Goal: Understand process/instructions

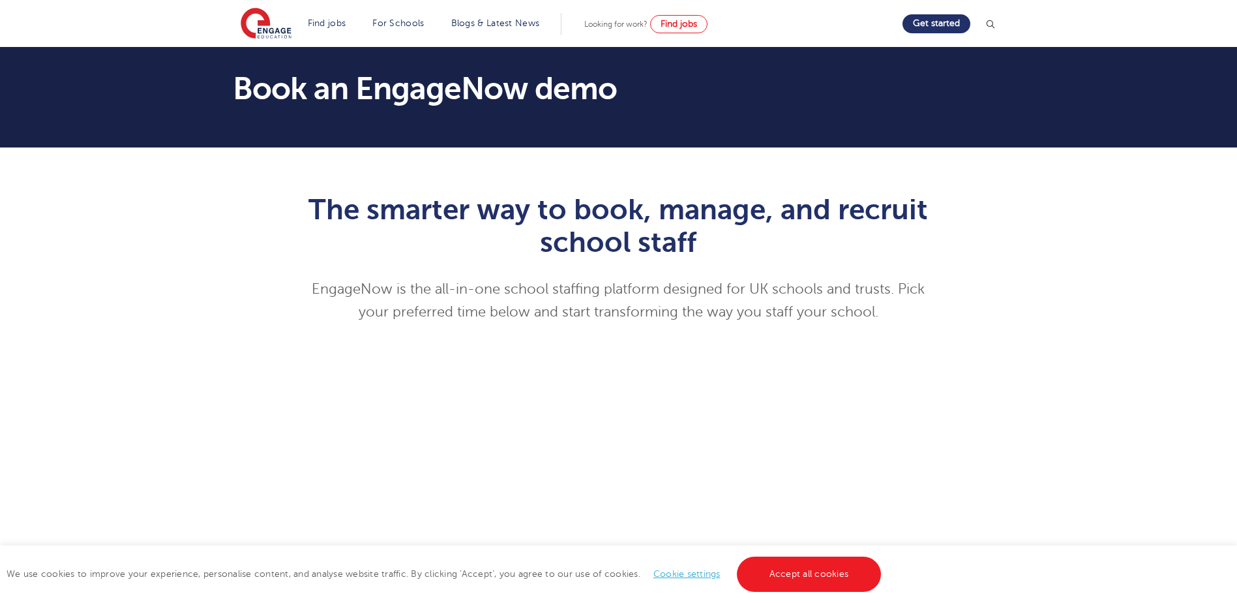
scroll to position [65, 0]
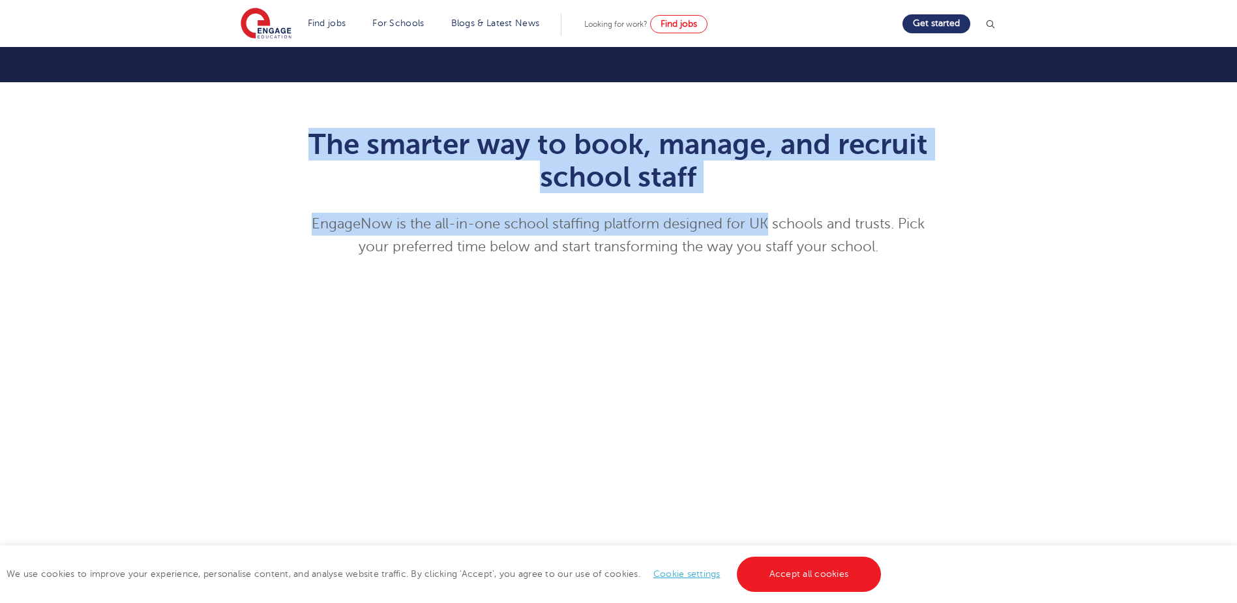
drag, startPoint x: 310, startPoint y: 142, endPoint x: 764, endPoint y: 218, distance: 460.3
click at [764, 218] on div "The smarter way to book, manage, and recruit school staff EngageNow is the all-…" at bounding box center [619, 448] width 640 height 640
drag, startPoint x: 764, startPoint y: 218, endPoint x: 705, endPoint y: 188, distance: 66.5
click at [705, 188] on h1 "The smarter way to book, manage, and recruit school staff" at bounding box center [619, 160] width 640 height 65
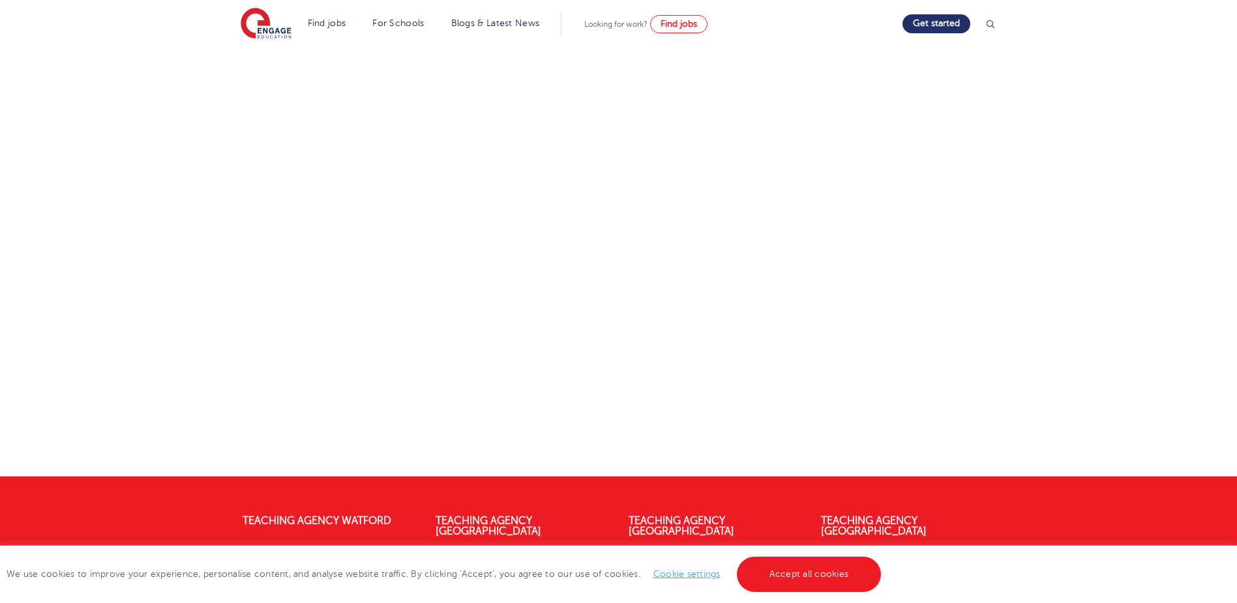
scroll to position [174, 0]
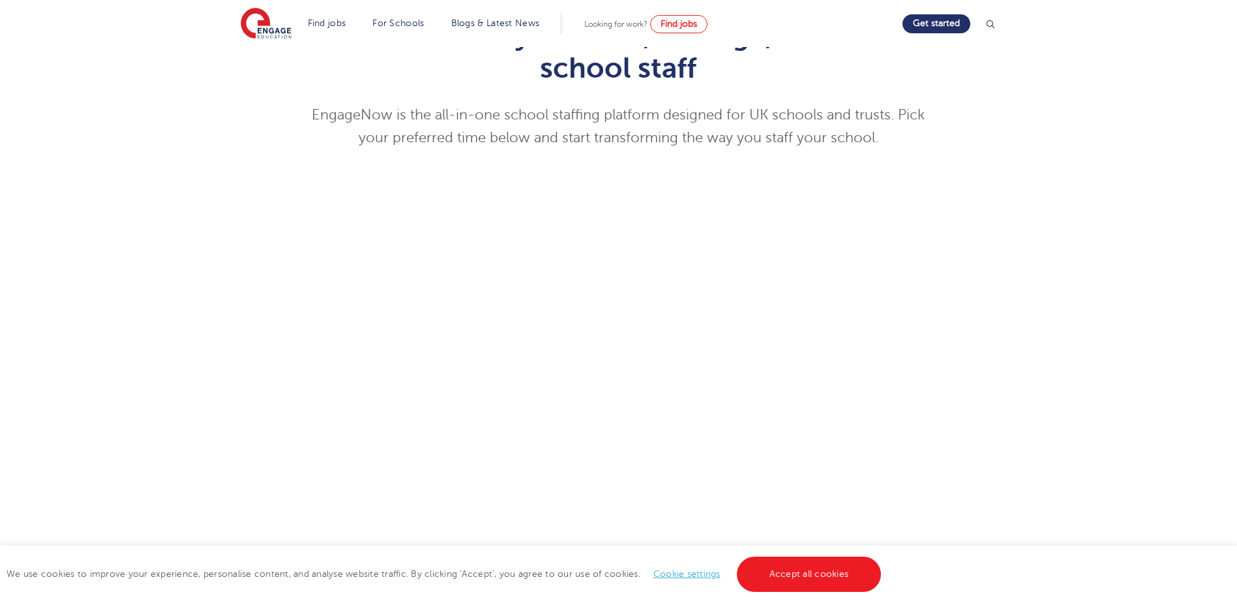
click at [991, 171] on div "The smarter way to book, manage, and recruit school staff EngageNow is the all-…" at bounding box center [618, 335] width 791 height 672
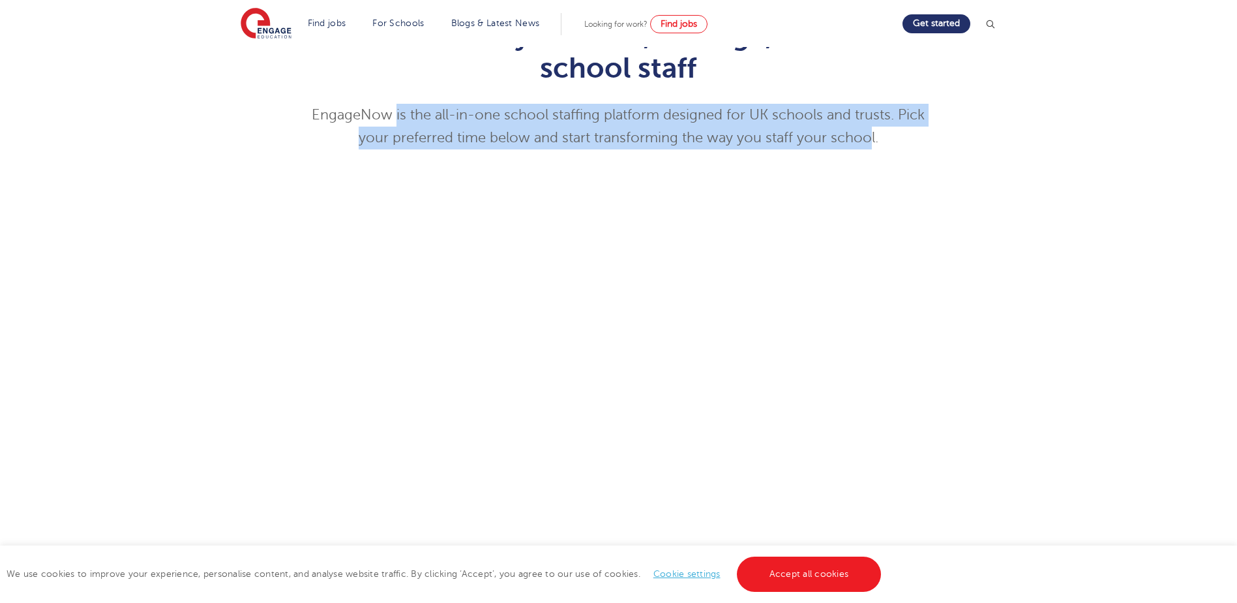
drag, startPoint x: 869, startPoint y: 132, endPoint x: 396, endPoint y: 113, distance: 472.5
click at [396, 113] on p "EngageNow is the all-in-one school staffing platform designed for UK schools an…" at bounding box center [619, 127] width 640 height 46
drag, startPoint x: 396, startPoint y: 113, endPoint x: 465, endPoint y: 123, distance: 69.2
click at [466, 123] on p "EngageNow is the all-in-one school staffing platform designed for UK schools an…" at bounding box center [619, 127] width 640 height 46
drag, startPoint x: 407, startPoint y: 109, endPoint x: 924, endPoint y: 136, distance: 517.8
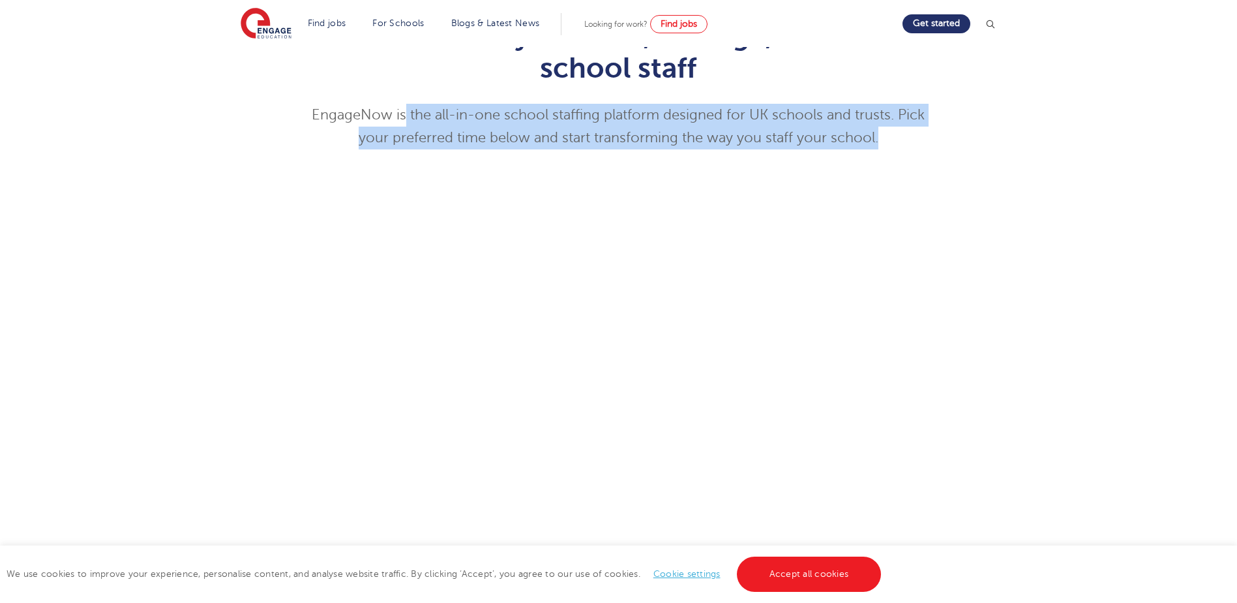
click at [924, 136] on p "EngageNow is the all-in-one school staffing platform designed for UK schools an…" at bounding box center [619, 127] width 640 height 46
click at [921, 140] on p "EngageNow is the all-in-one school staffing platform designed for UK schools an…" at bounding box center [619, 127] width 640 height 46
drag, startPoint x: 772, startPoint y: 127, endPoint x: 301, endPoint y: 107, distance: 471.9
click at [301, 107] on p "EngageNow is the all-in-one school staffing platform designed for UK schools an…" at bounding box center [619, 127] width 640 height 46
drag, startPoint x: 301, startPoint y: 107, endPoint x: 323, endPoint y: 117, distance: 24.8
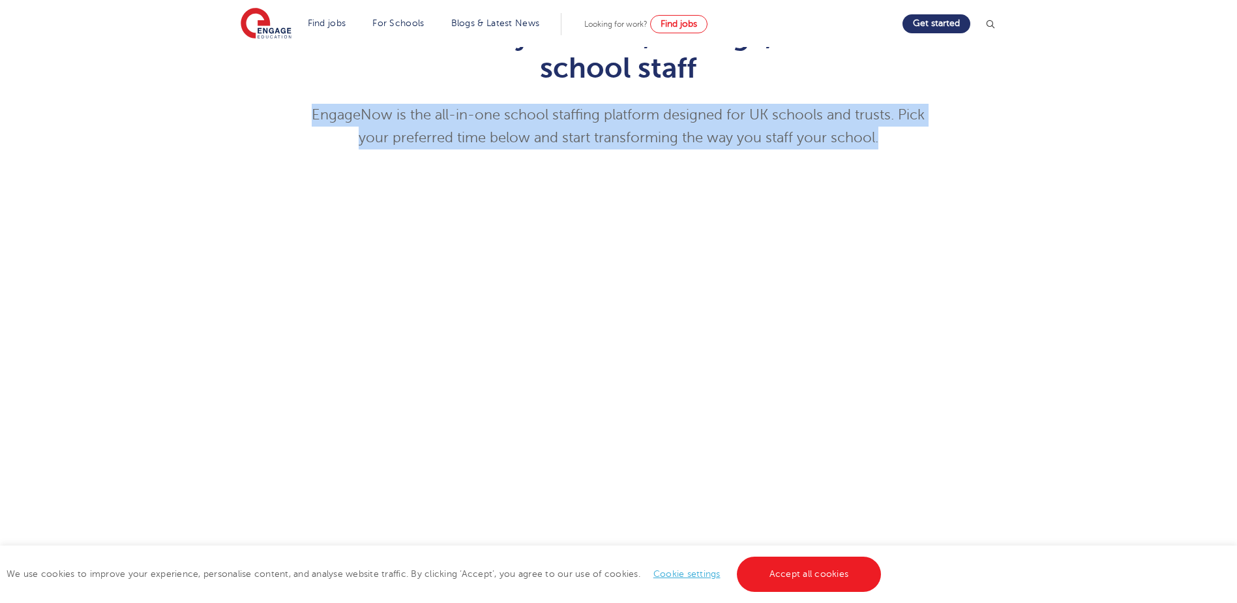
click at [322, 117] on p "EngageNow is the all-in-one school staffing platform designed for UK schools an…" at bounding box center [619, 127] width 640 height 46
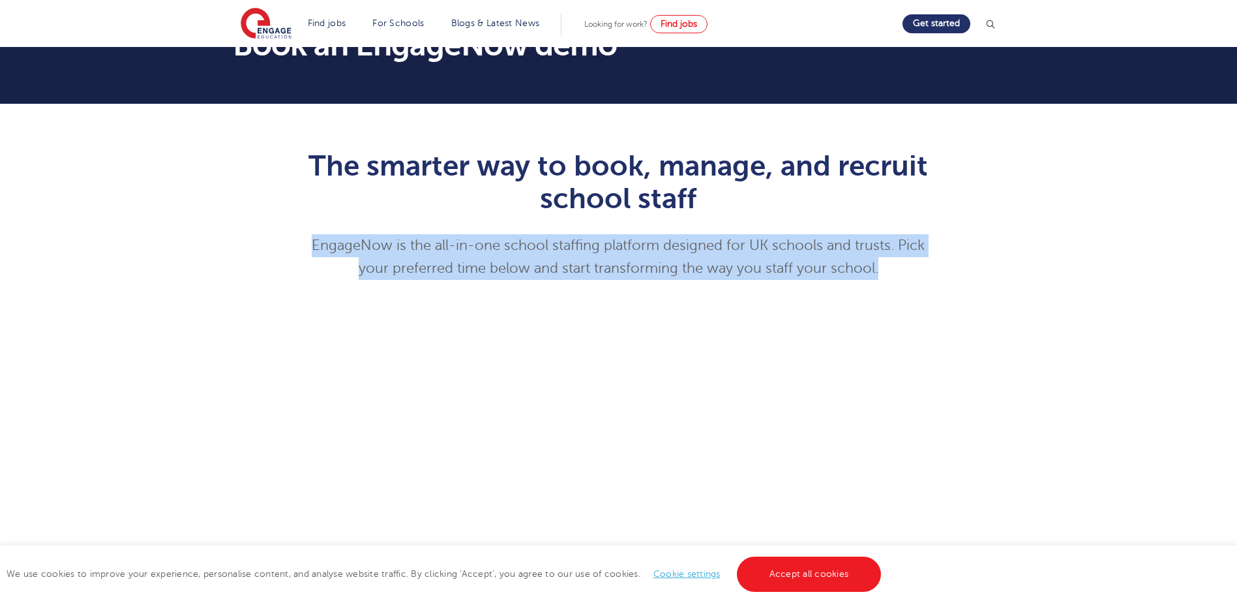
scroll to position [0, 0]
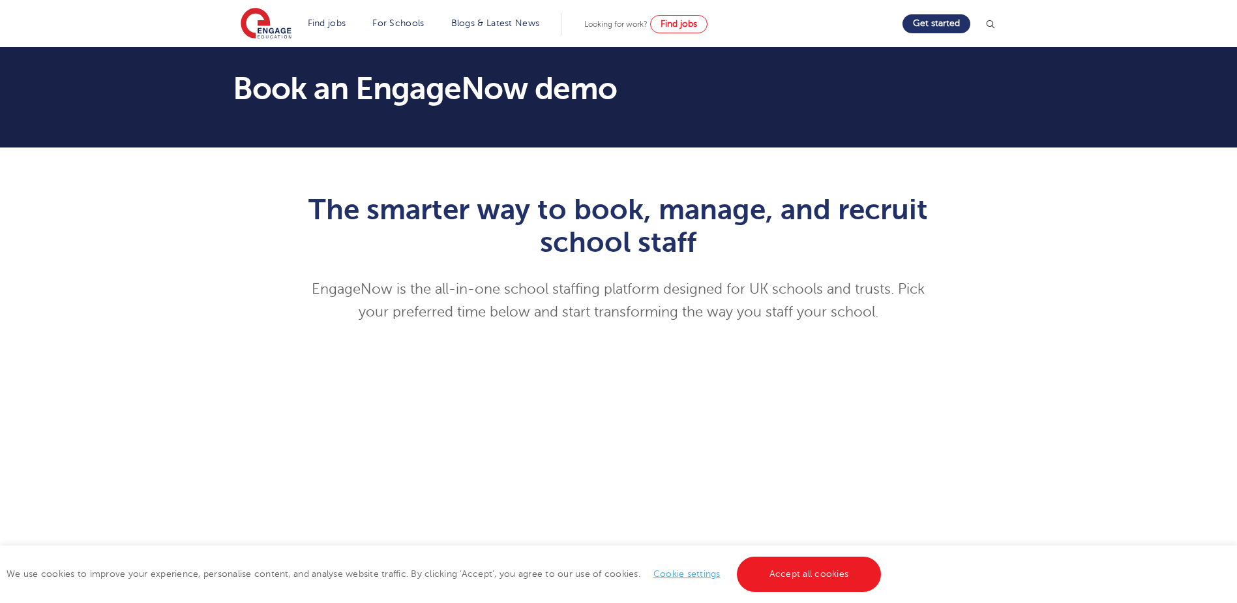
click at [673, 207] on h1 "The smarter way to book, manage, and recruit school staff" at bounding box center [619, 225] width 640 height 65
